Goal: Task Accomplishment & Management: Use online tool/utility

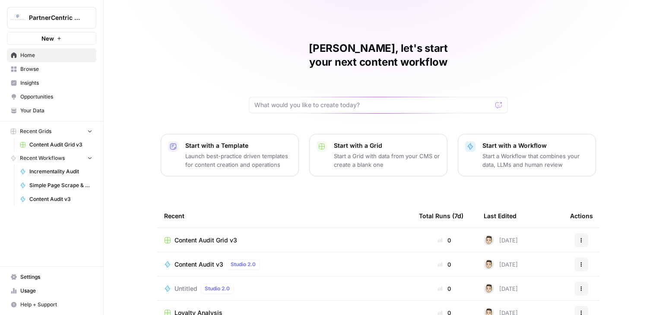
click at [61, 140] on link "Content Audit Grid v3" at bounding box center [56, 145] width 80 height 14
click at [60, 195] on span "Content Audit v3" at bounding box center [60, 199] width 63 height 8
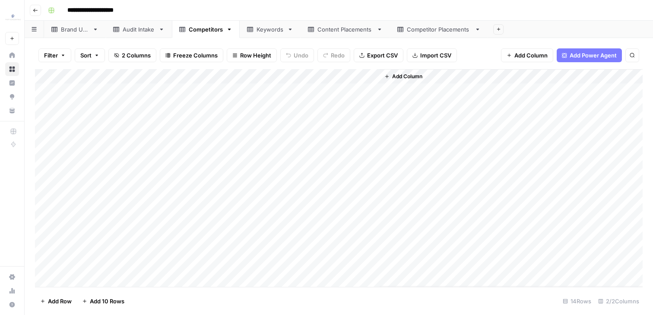
click at [47, 78] on div "Add Column" at bounding box center [339, 178] width 608 height 218
click at [45, 311] on footer "Delete 14 Rows Unselect 14 Rows 2/2 Columns" at bounding box center [339, 301] width 608 height 28
click at [45, 302] on span "Delete 14 Rows" at bounding box center [60, 301] width 41 height 9
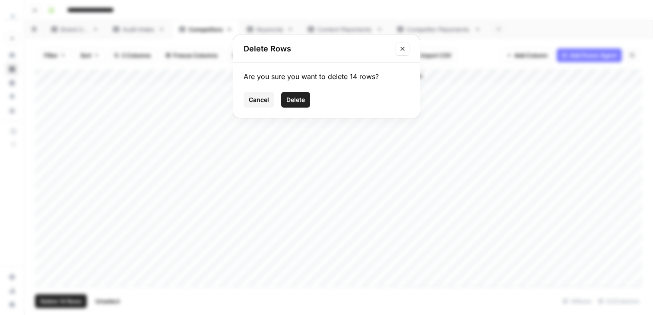
click at [289, 100] on span "Delete" at bounding box center [295, 99] width 19 height 9
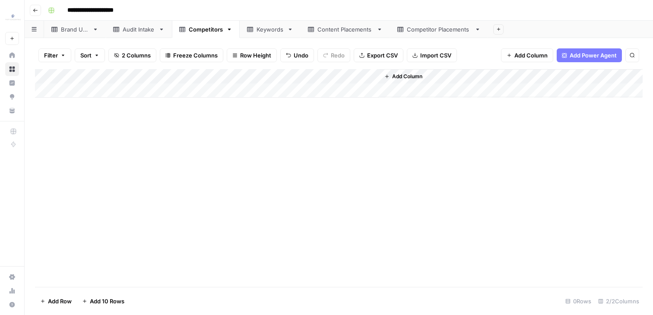
click at [404, 35] on link "Competitor Placements" at bounding box center [439, 29] width 98 height 17
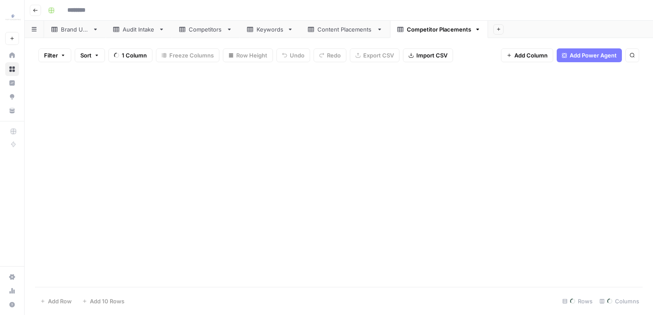
type input "**********"
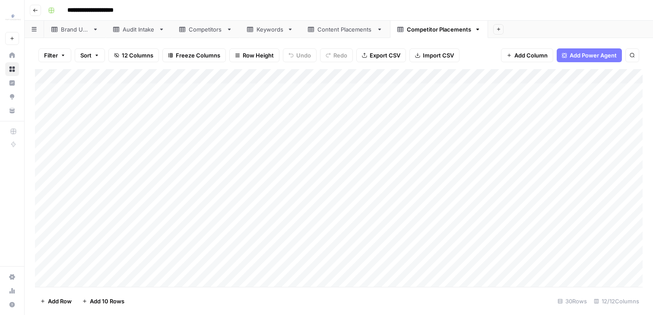
click at [49, 78] on div "Add Column" at bounding box center [339, 178] width 608 height 218
click at [45, 310] on footer "Delete 30 Rows Unselect 30 Rows 12/12 Columns" at bounding box center [339, 301] width 608 height 28
click at [50, 301] on span "Delete 30 Rows" at bounding box center [61, 301] width 42 height 9
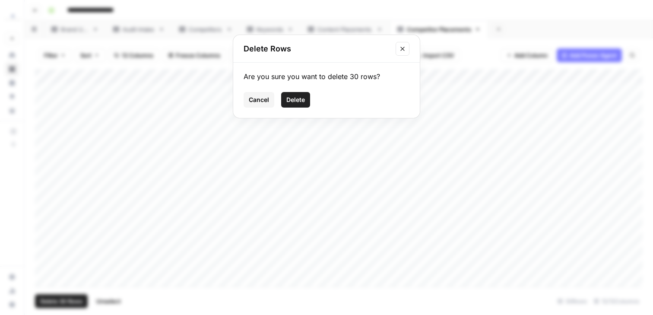
click at [293, 94] on button "Delete" at bounding box center [295, 100] width 29 height 16
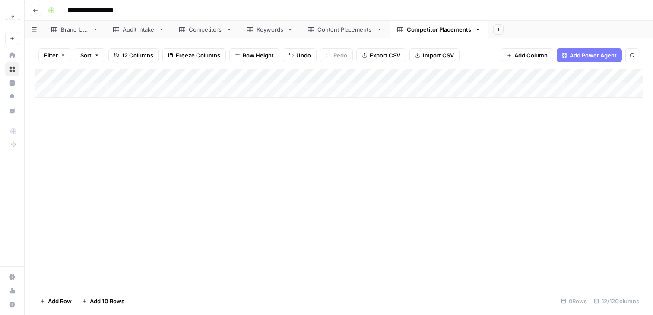
click at [348, 35] on link "Content Placements" at bounding box center [345, 29] width 89 height 17
click at [51, 76] on div "Add Column" at bounding box center [339, 178] width 608 height 218
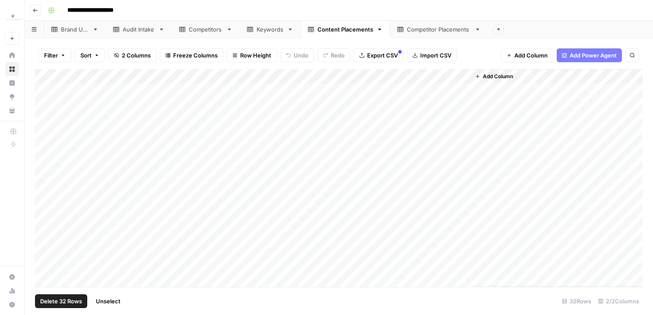
click at [84, 300] on button "Delete 32 Rows" at bounding box center [61, 301] width 52 height 14
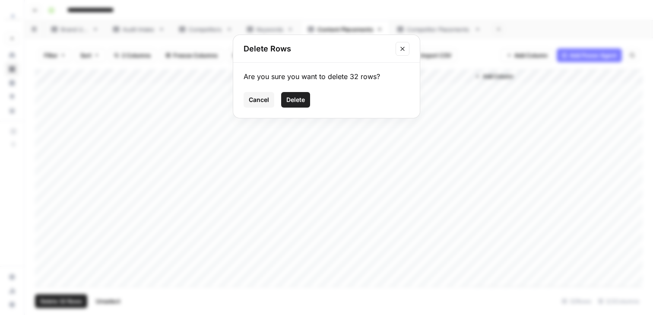
click at [308, 96] on button "Delete" at bounding box center [295, 100] width 29 height 16
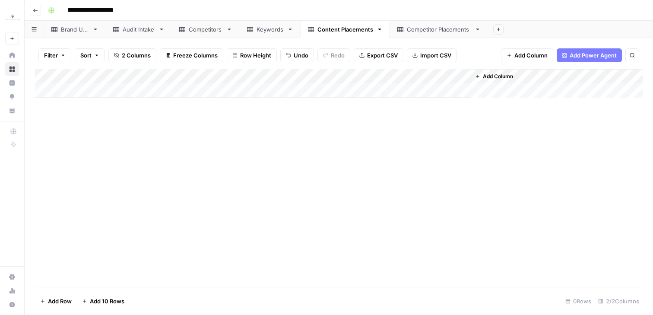
click at [263, 33] on link "Keywords" at bounding box center [270, 29] width 61 height 17
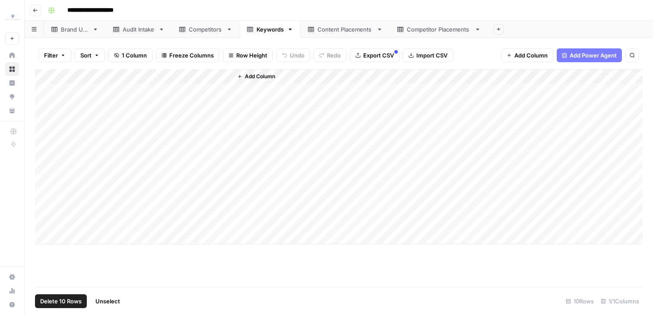
click at [52, 76] on div "Add Column" at bounding box center [339, 156] width 608 height 175
click at [50, 299] on span "Delete 10 Rows" at bounding box center [60, 301] width 41 height 9
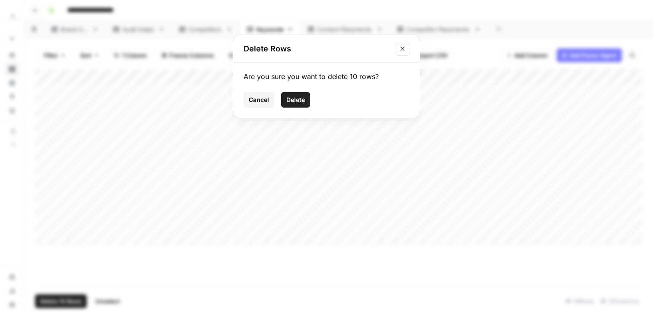
click at [293, 101] on span "Delete" at bounding box center [295, 99] width 19 height 9
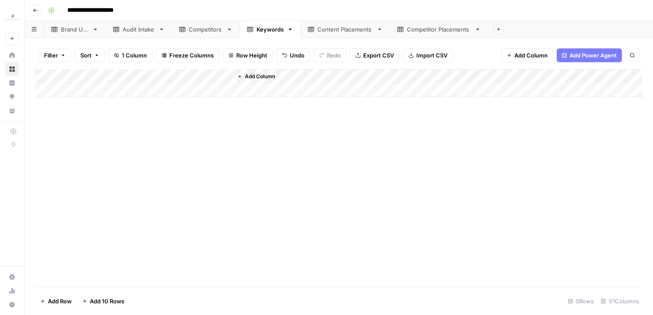
click at [186, 23] on link "Competitors" at bounding box center [206, 29] width 68 height 17
click at [133, 32] on div "Audit Intake" at bounding box center [139, 29] width 32 height 9
click at [65, 33] on div "Brand URL" at bounding box center [75, 29] width 28 height 9
click at [50, 75] on div "Add Column" at bounding box center [339, 98] width 608 height 58
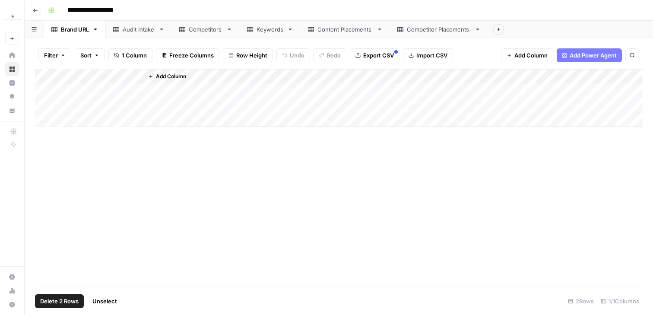
click at [70, 296] on button "Delete 2 Rows" at bounding box center [59, 301] width 49 height 14
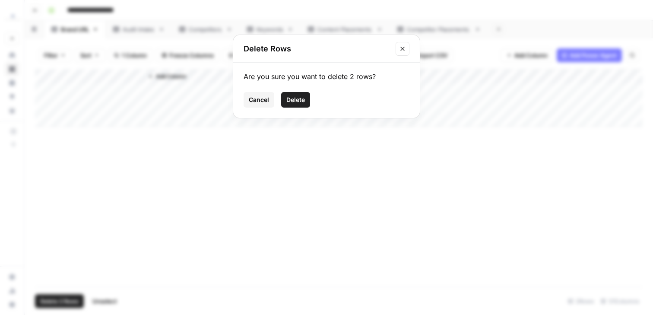
click at [292, 102] on span "Delete" at bounding box center [295, 99] width 19 height 9
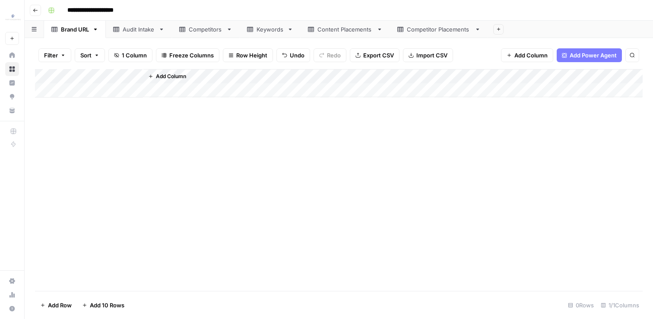
click at [252, 33] on div "Keywords" at bounding box center [265, 29] width 37 height 9
click at [133, 99] on div "Add Column" at bounding box center [339, 180] width 608 height 222
click at [134, 94] on div "Add Column" at bounding box center [339, 83] width 608 height 29
click at [134, 108] on div "Add Column" at bounding box center [339, 90] width 608 height 43
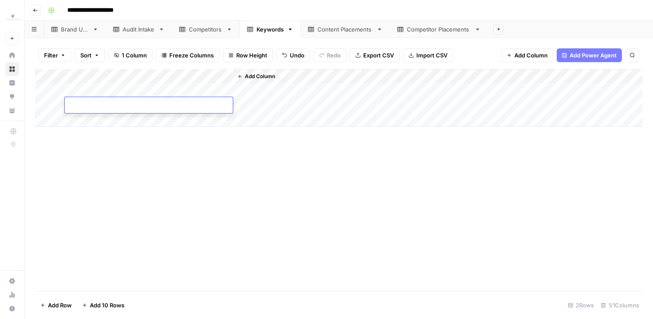
click at [127, 120] on div "Add Column" at bounding box center [339, 98] width 608 height 58
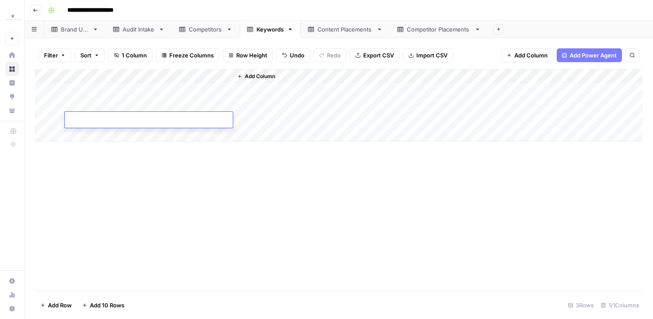
click at [123, 168] on div "Add Column" at bounding box center [339, 180] width 608 height 222
click at [122, 90] on div "Add Column" at bounding box center [339, 105] width 608 height 73
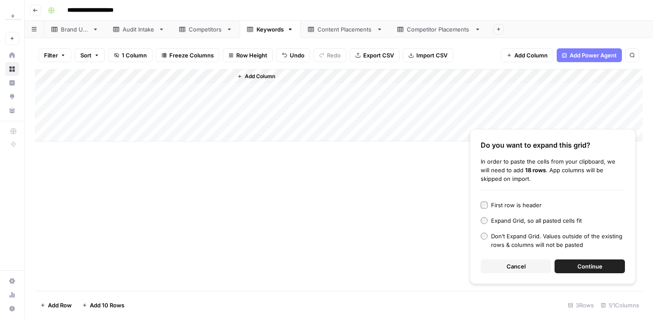
click at [602, 268] on button "Continue" at bounding box center [590, 267] width 70 height 14
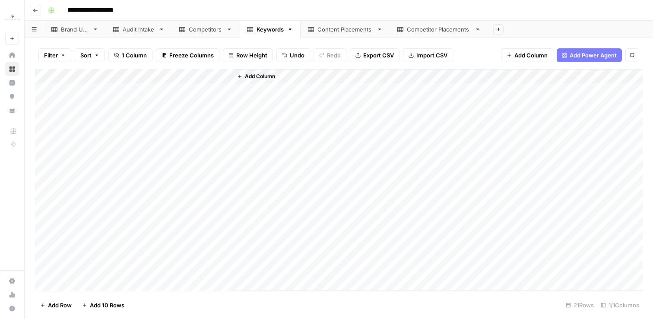
click at [186, 77] on div "Add Column" at bounding box center [339, 180] width 608 height 222
click at [106, 136] on span "Sort Ascending" at bounding box center [120, 137] width 76 height 9
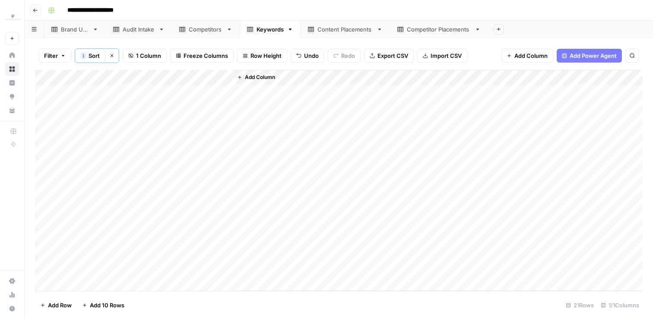
click at [196, 79] on div "Add Column" at bounding box center [339, 181] width 608 height 222
click at [116, 145] on span "Sort Descending" at bounding box center [120, 149] width 76 height 9
click at [45, 139] on div "Add Column" at bounding box center [339, 181] width 608 height 222
click at [41, 270] on div "Add Column" at bounding box center [339, 181] width 608 height 222
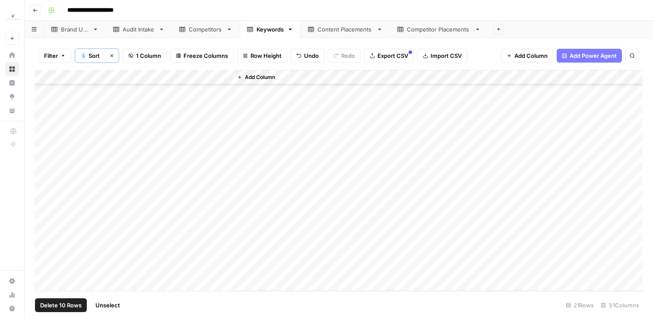
click at [78, 307] on span "Delete 10 Rows" at bounding box center [60, 305] width 41 height 9
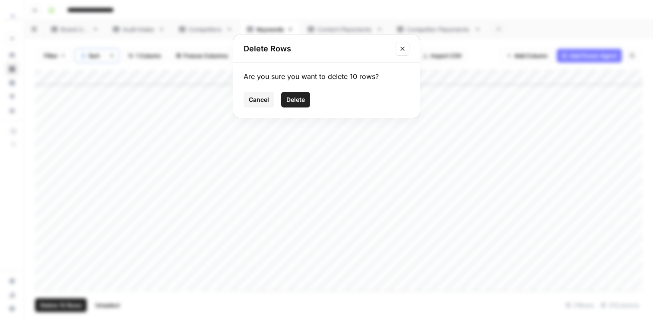
click at [297, 100] on span "Delete" at bounding box center [295, 99] width 19 height 9
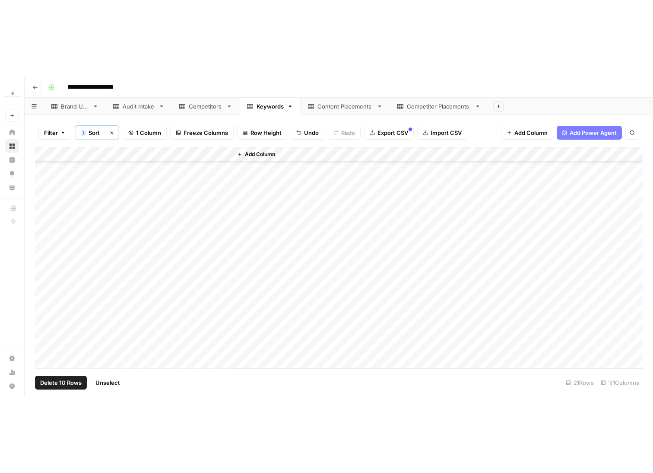
scroll to position [0, 0]
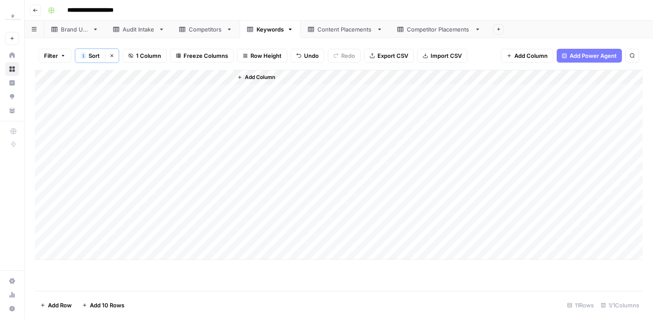
click at [192, 31] on div "Competitors" at bounding box center [206, 29] width 34 height 9
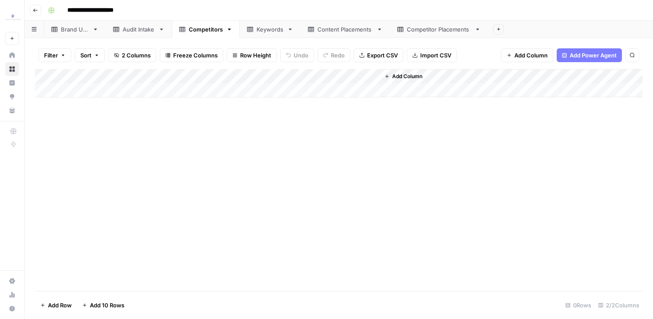
click at [120, 96] on div "Add Column" at bounding box center [339, 83] width 608 height 29
click at [116, 111] on div "Add Column" at bounding box center [339, 90] width 608 height 43
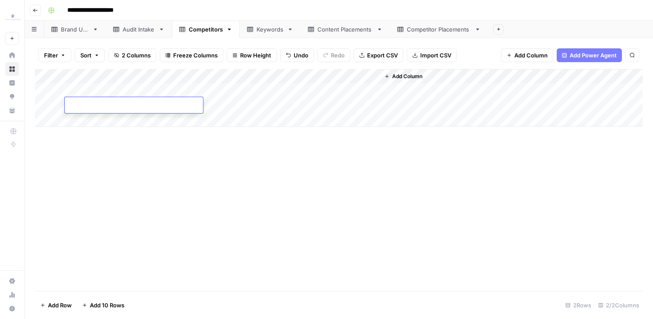
click at [121, 128] on div "Add Column" at bounding box center [339, 180] width 608 height 222
click at [118, 87] on div "Add Column" at bounding box center [339, 98] width 608 height 58
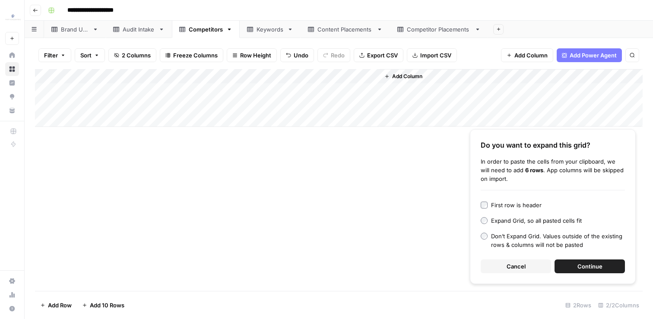
click at [581, 264] on span "Continue" at bounding box center [590, 266] width 25 height 9
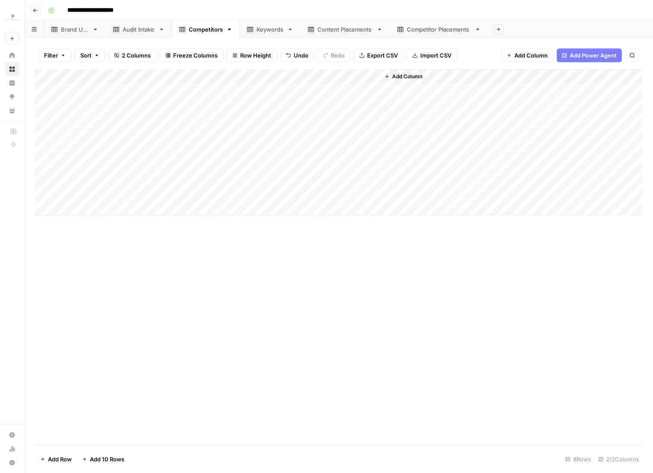
click at [80, 30] on div "Brand URL" at bounding box center [75, 29] width 28 height 9
click at [83, 91] on div "Add Column" at bounding box center [339, 98] width 608 height 58
click at [83, 90] on div "Add Column" at bounding box center [339, 98] width 608 height 58
type textarea "**********"
click at [79, 108] on div "Add Column" at bounding box center [339, 98] width 608 height 58
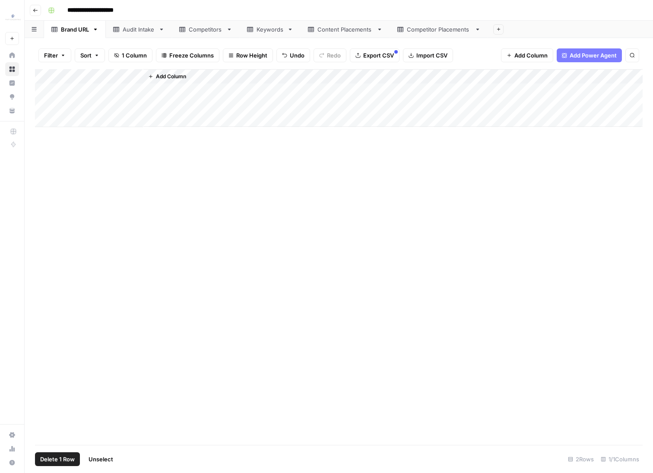
click at [45, 105] on div "Add Column" at bounding box center [339, 98] width 608 height 58
click at [67, 315] on span "Delete 1 Row" at bounding box center [57, 459] width 35 height 9
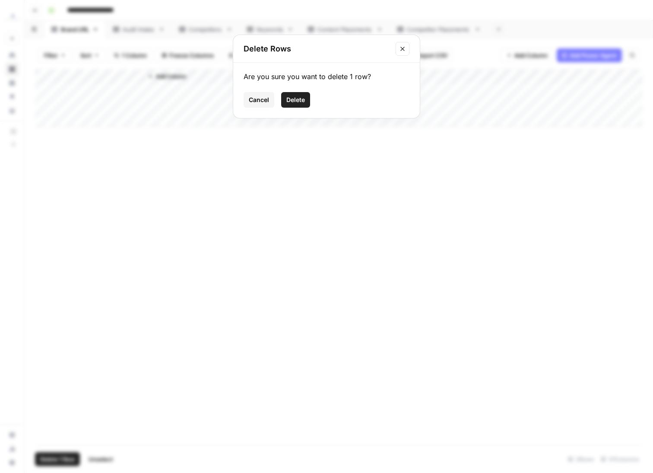
click at [305, 96] on button "Delete" at bounding box center [295, 100] width 29 height 16
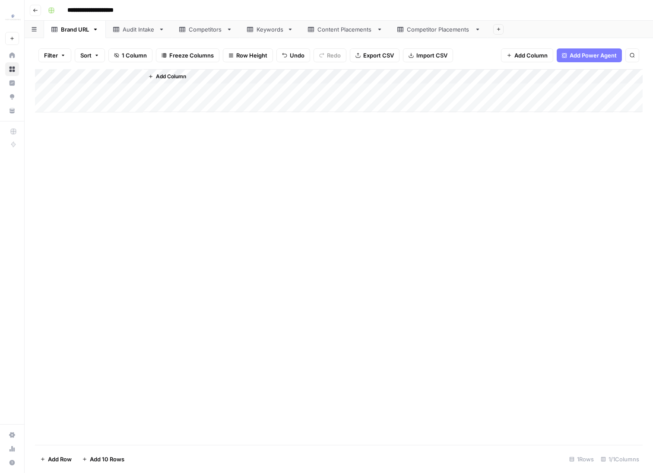
click at [222, 24] on link "Competitors" at bounding box center [206, 29] width 68 height 17
click at [48, 207] on div "Add Column" at bounding box center [339, 178] width 608 height 219
click at [45, 263] on div "Add Column" at bounding box center [339, 178] width 608 height 219
click at [79, 315] on button "Delete 5 Rows" at bounding box center [59, 459] width 49 height 14
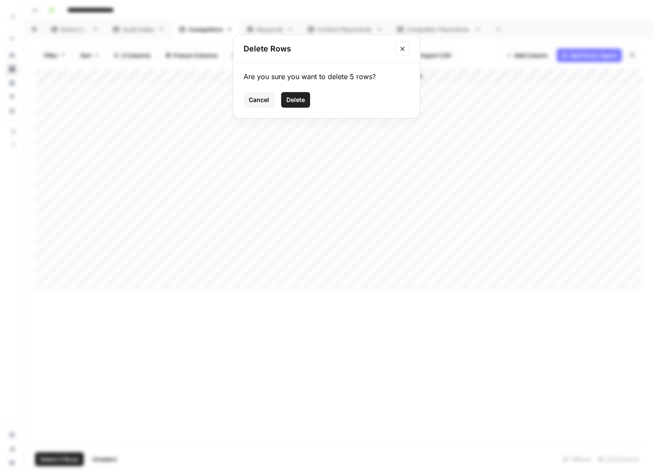
click at [302, 96] on span "Delete" at bounding box center [295, 99] width 19 height 9
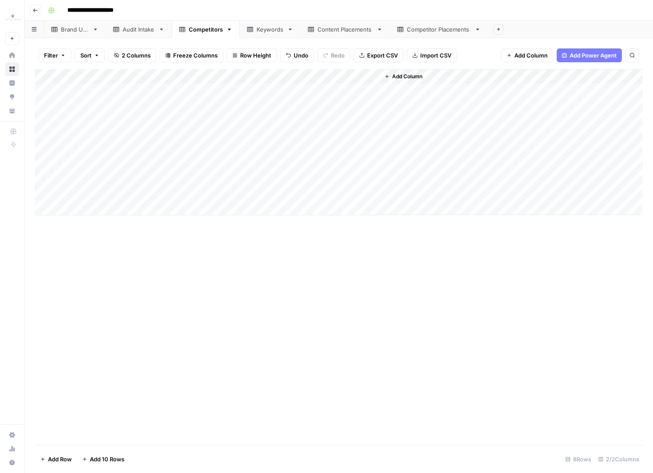
click at [261, 32] on div "Keywords" at bounding box center [270, 29] width 27 height 9
click at [47, 251] on div "Add Column" at bounding box center [339, 201] width 608 height 264
click at [49, 311] on div "Add Column" at bounding box center [339, 201] width 608 height 264
click at [58, 315] on footer "Delete 5 Rows Unselect 16 Rows 1/1 Columns" at bounding box center [339, 459] width 608 height 28
click at [58, 315] on span "Delete 5 Rows" at bounding box center [59, 459] width 38 height 9
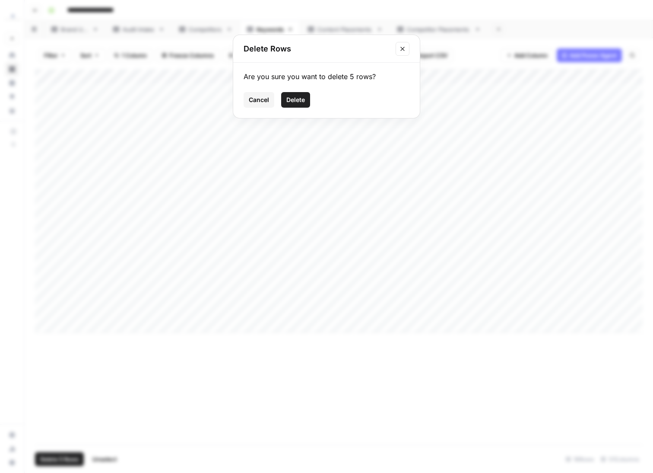
click at [289, 99] on span "Delete" at bounding box center [295, 99] width 19 height 9
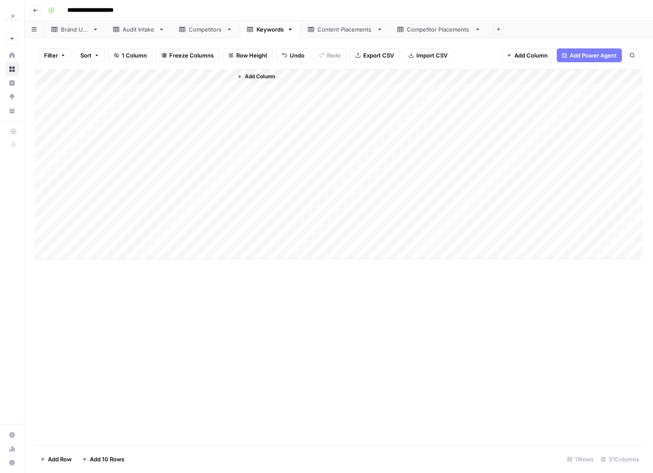
click at [321, 36] on link "Content Placements" at bounding box center [345, 29] width 89 height 17
drag, startPoint x: 238, startPoint y: 195, endPoint x: 170, endPoint y: 197, distance: 67.9
click at [176, 195] on div "Add Column" at bounding box center [339, 256] width 608 height 375
click at [45, 193] on div "Add Column" at bounding box center [339, 256] width 608 height 375
click at [48, 210] on div "Add Column" at bounding box center [339, 256] width 608 height 375
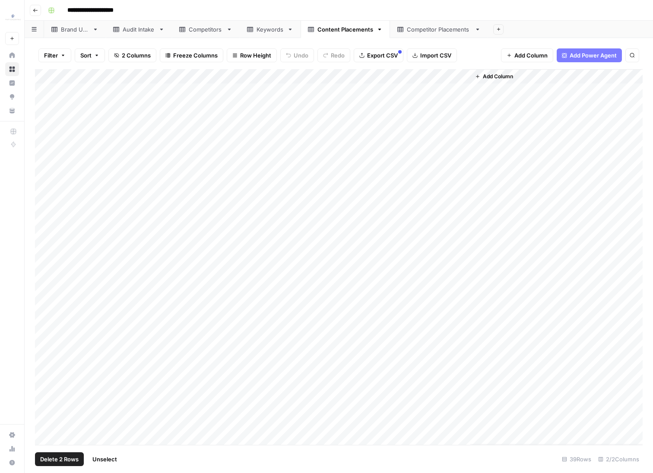
click at [45, 232] on div "Add Column" at bounding box center [339, 256] width 608 height 375
click at [45, 236] on div "Add Column" at bounding box center [339, 256] width 608 height 375
click at [48, 283] on div "Add Column" at bounding box center [339, 256] width 608 height 375
click at [46, 296] on div "Add Column" at bounding box center [339, 256] width 608 height 375
click at [46, 315] on div "Add Column" at bounding box center [339, 256] width 608 height 375
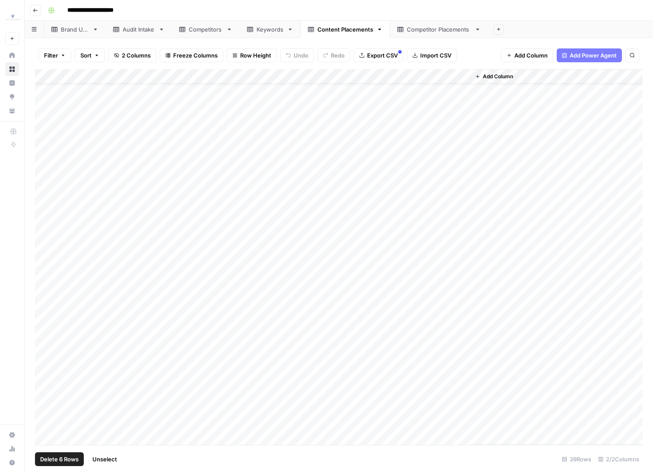
click at [44, 315] on div "Add Column" at bounding box center [339, 256] width 608 height 375
click at [45, 315] on div "Add Column" at bounding box center [339, 256] width 608 height 375
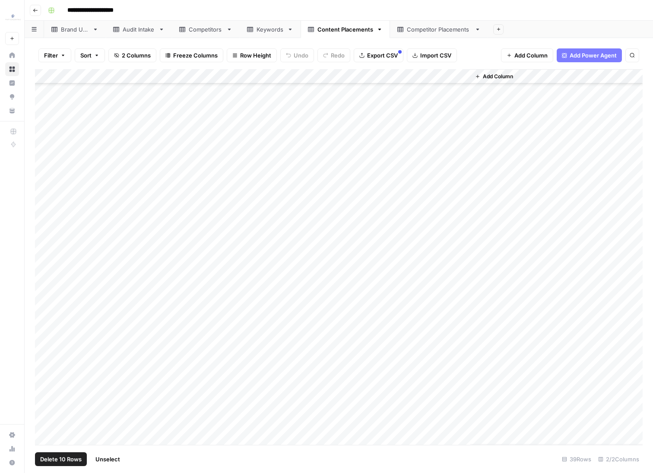
scroll to position [226, 0]
click at [48, 315] on div "Add Column" at bounding box center [339, 256] width 608 height 375
click at [69, 315] on span "Delete 11 Rows" at bounding box center [60, 459] width 40 height 9
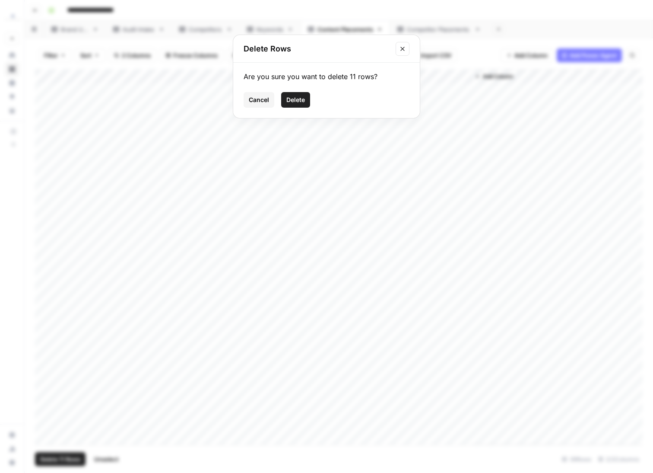
click at [296, 106] on button "Delete" at bounding box center [295, 100] width 29 height 16
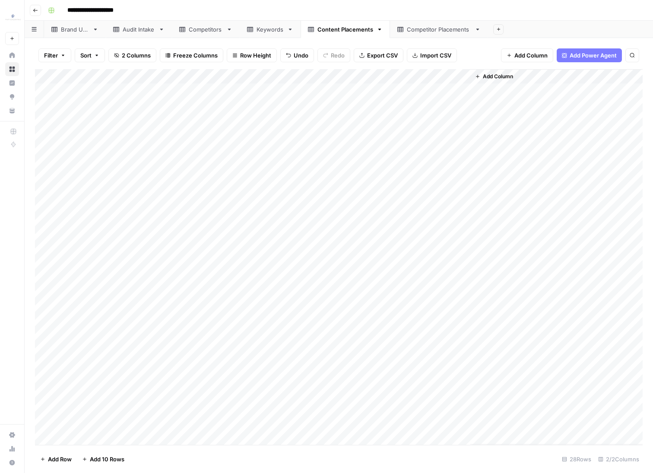
click at [266, 93] on div "Add Column" at bounding box center [339, 256] width 608 height 375
click at [312, 315] on div "Add Column" at bounding box center [339, 256] width 608 height 375
click at [146, 92] on div "Add Column" at bounding box center [339, 256] width 608 height 375
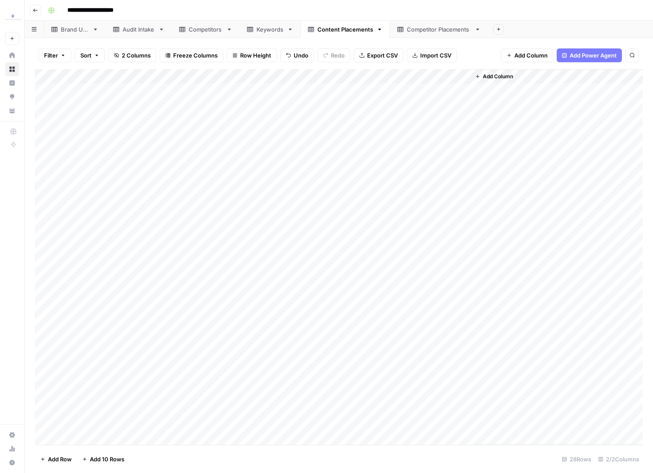
scroll to position [64, 0]
click at [158, 315] on div "Add Column" at bounding box center [339, 256] width 608 height 375
click at [408, 30] on div "Competitor Placements" at bounding box center [439, 29] width 64 height 9
click at [120, 92] on div "Add Column" at bounding box center [339, 256] width 608 height 375
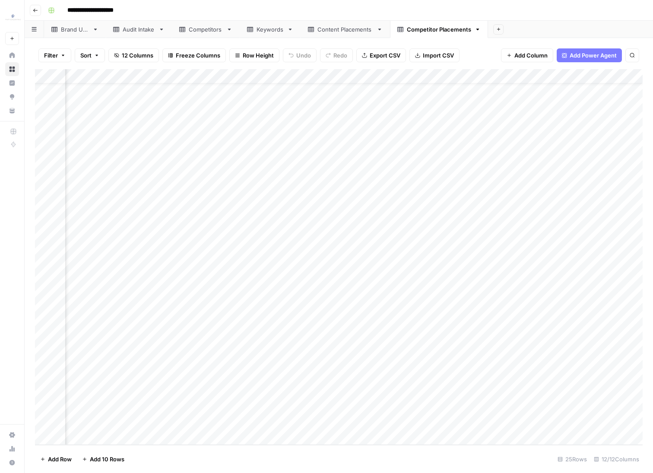
click at [480, 315] on div "Add Column" at bounding box center [339, 256] width 608 height 375
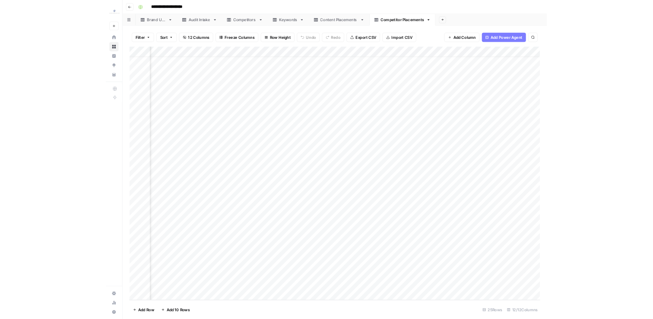
scroll to position [0, 191]
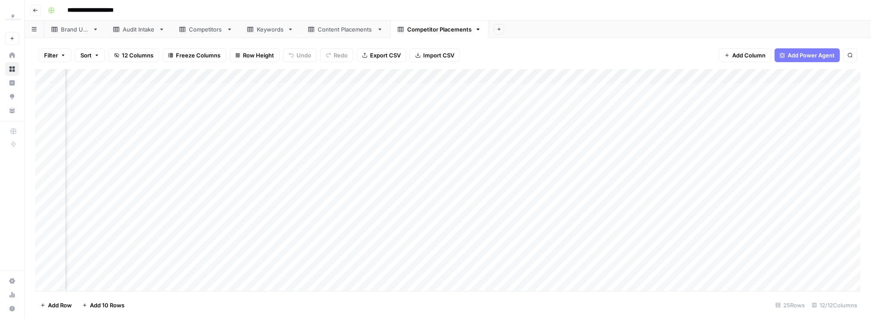
click at [264, 32] on div "Keywords" at bounding box center [270, 29] width 27 height 9
click at [98, 89] on div "Add Column" at bounding box center [447, 164] width 825 height 190
click at [166, 235] on div "Add Column" at bounding box center [447, 164] width 825 height 190
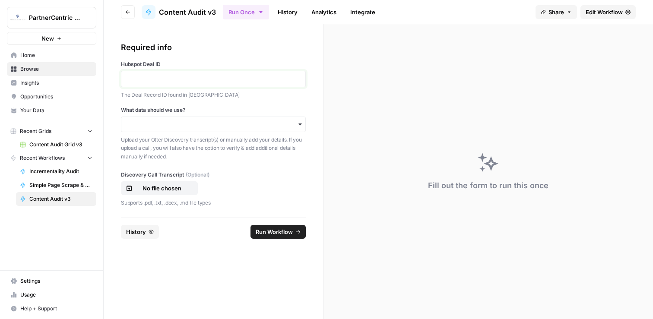
click at [152, 79] on p at bounding box center [214, 79] width 174 height 9
click at [174, 123] on input "What data should we use?" at bounding box center [214, 124] width 174 height 9
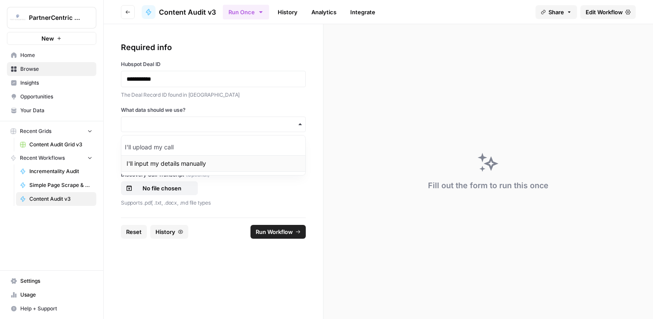
click at [168, 161] on div "I'll input my details manually" at bounding box center [213, 164] width 184 height 16
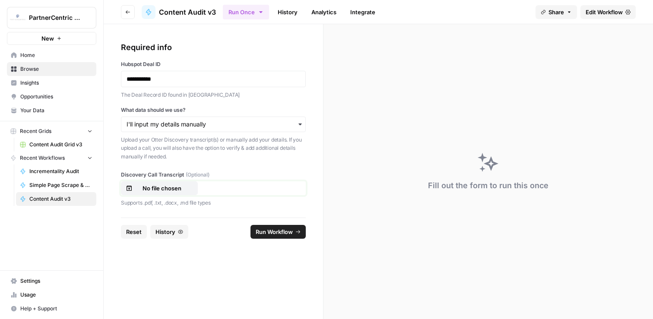
click at [164, 188] on p "No file chosen" at bounding box center [161, 188] width 55 height 9
click at [253, 228] on button "Run Workflow" at bounding box center [278, 232] width 55 height 14
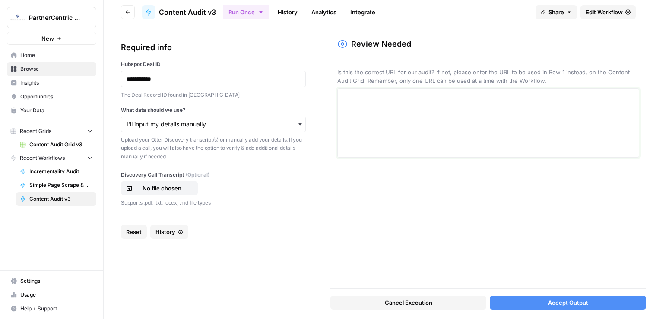
click at [503, 118] on textarea at bounding box center [488, 122] width 291 height 61
click at [575, 301] on span "Accept Output" at bounding box center [568, 303] width 40 height 9
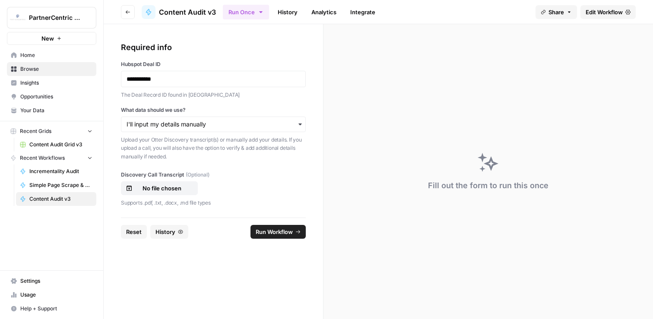
click at [307, 239] on form "**********" at bounding box center [214, 171] width 220 height 295
click at [277, 229] on span "Run Workflow" at bounding box center [274, 232] width 37 height 9
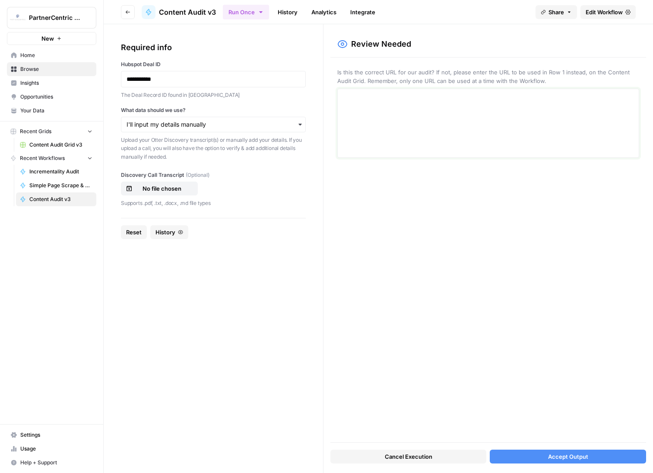
click at [378, 105] on textarea at bounding box center [488, 122] width 291 height 61
click at [580, 460] on button "Accept Output" at bounding box center [568, 456] width 156 height 14
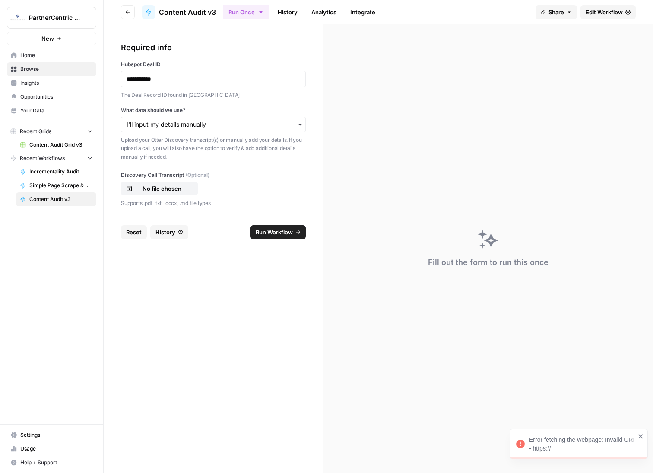
click at [642, 437] on icon "close" at bounding box center [641, 435] width 6 height 7
click at [272, 234] on span "Run Workflow" at bounding box center [274, 232] width 37 height 9
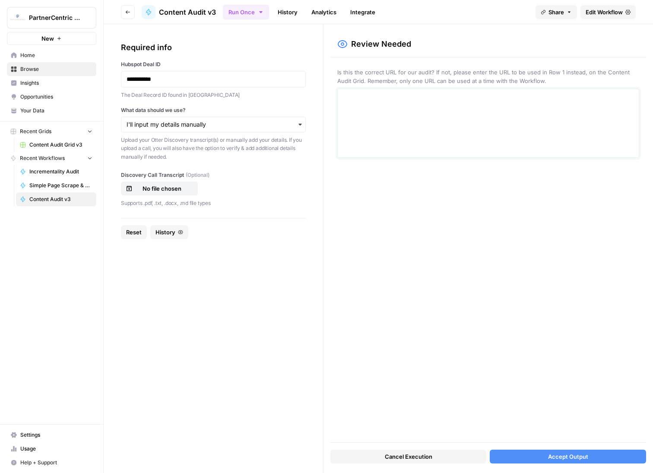
click at [456, 140] on textarea at bounding box center [488, 122] width 291 height 61
click at [543, 455] on button "Accept Output" at bounding box center [568, 456] width 156 height 14
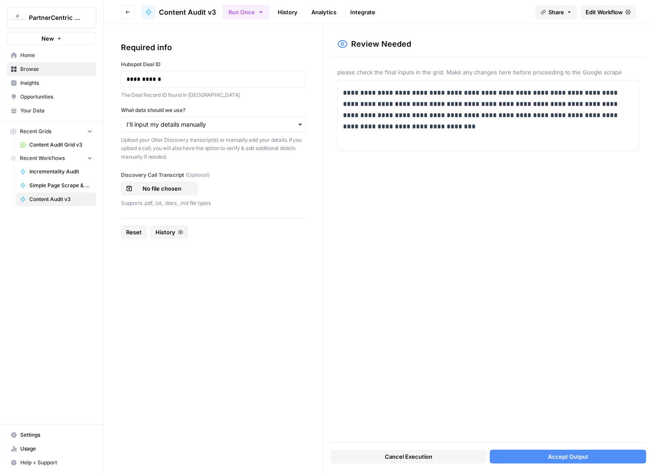
click at [586, 458] on span "Accept Output" at bounding box center [568, 456] width 40 height 9
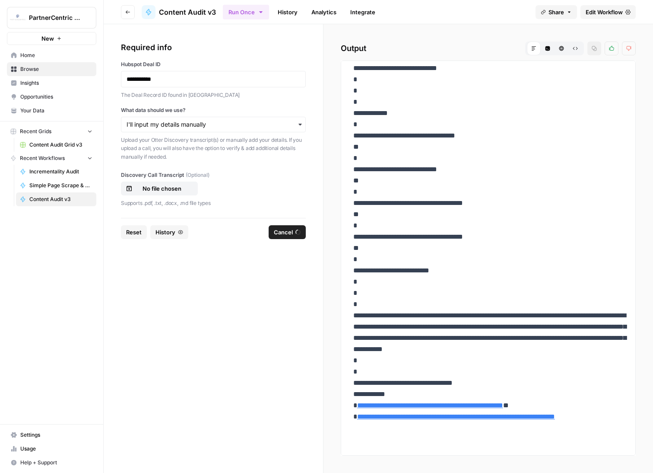
scroll to position [346, 0]
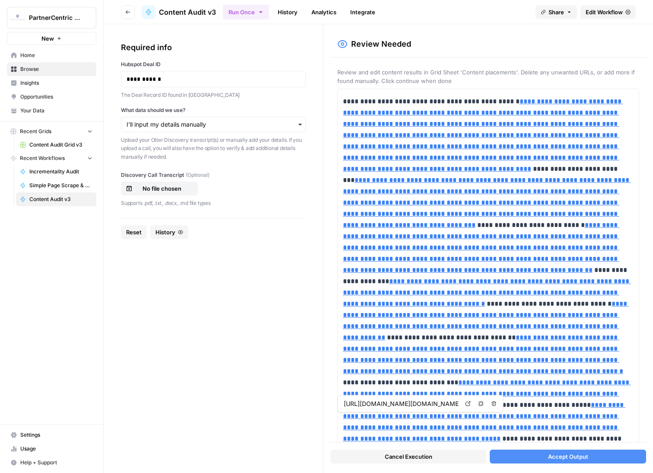
click at [567, 460] on span "Accept Output" at bounding box center [568, 456] width 40 height 9
type input "https://www.vogue.com/article/best-eye-serums%22,%22https://www.allure.com/stor…"
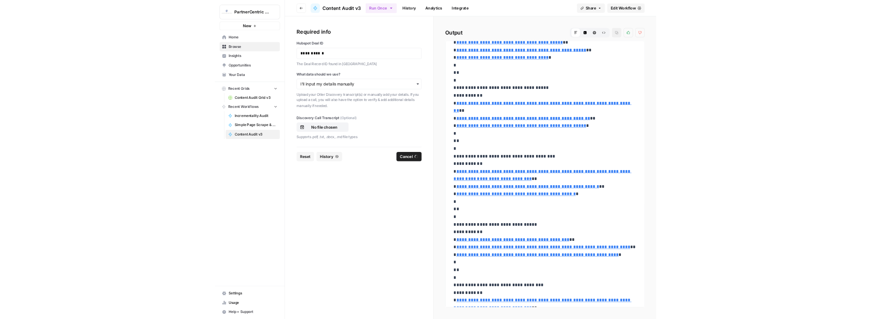
scroll to position [1469, 0]
